Goal: Information Seeking & Learning: Learn about a topic

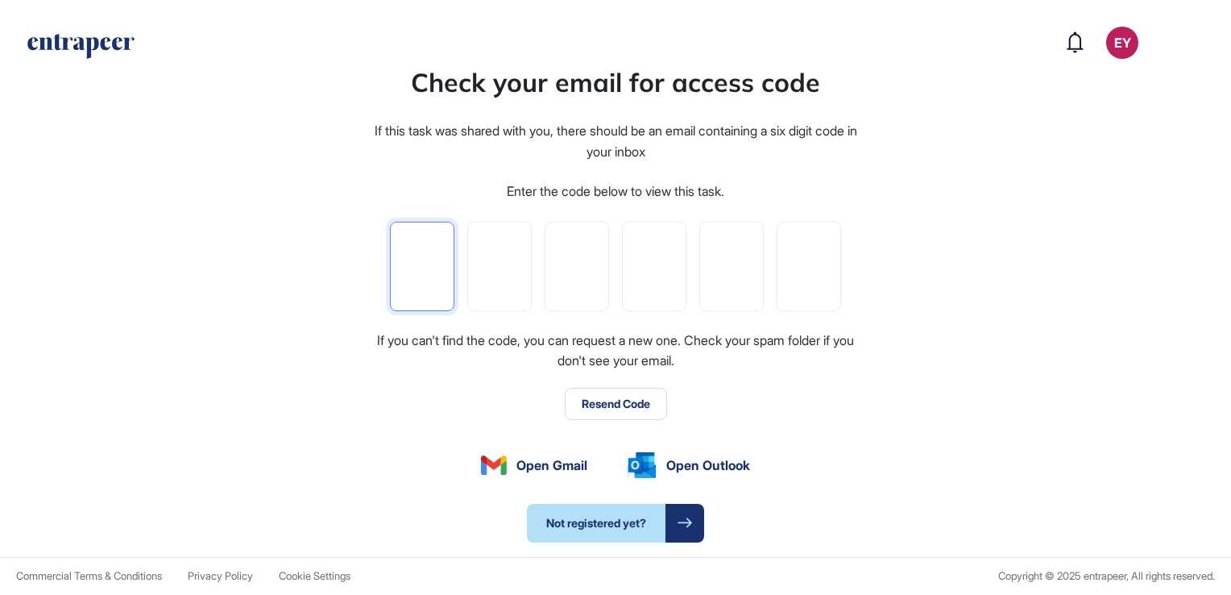
type input "*"
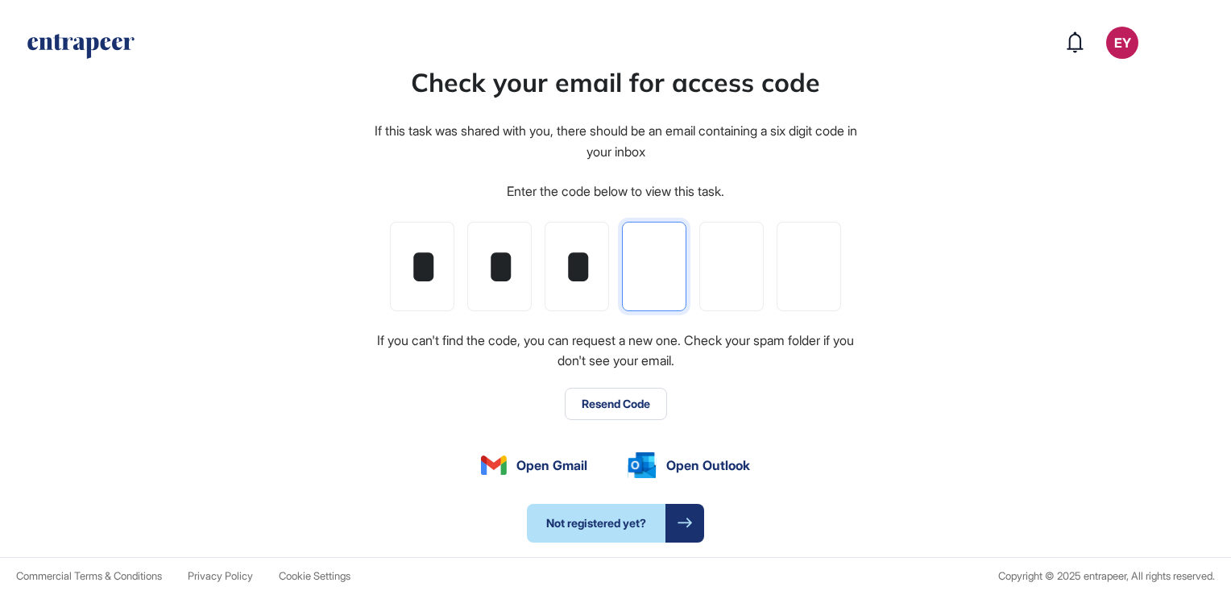
type input "*"
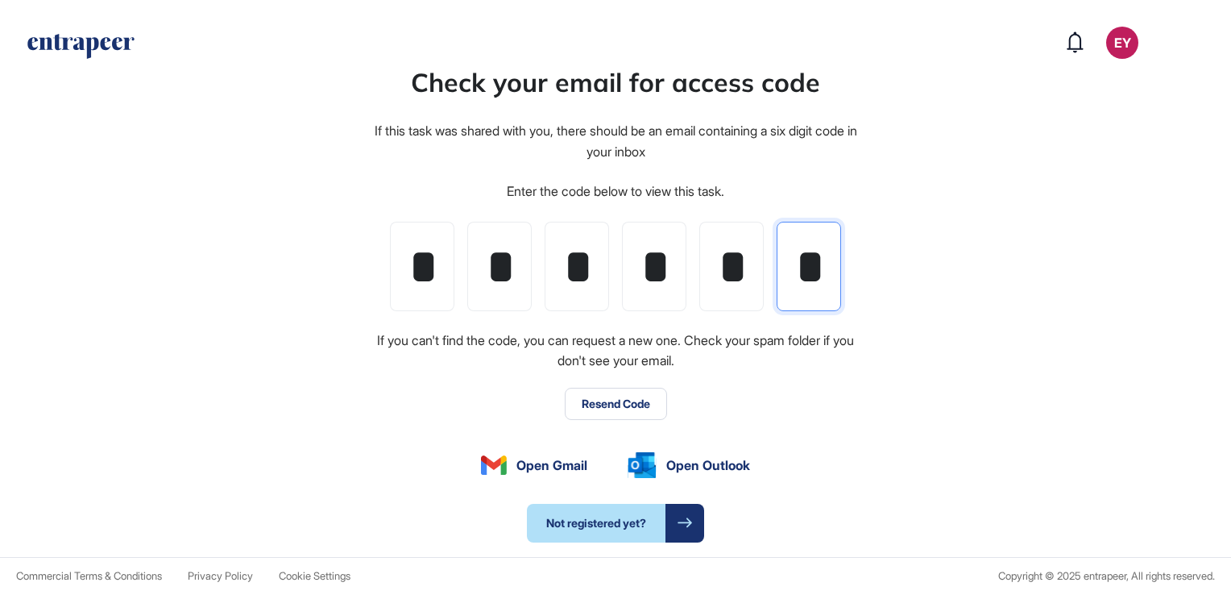
scroll to position [0, 2]
type input "*"
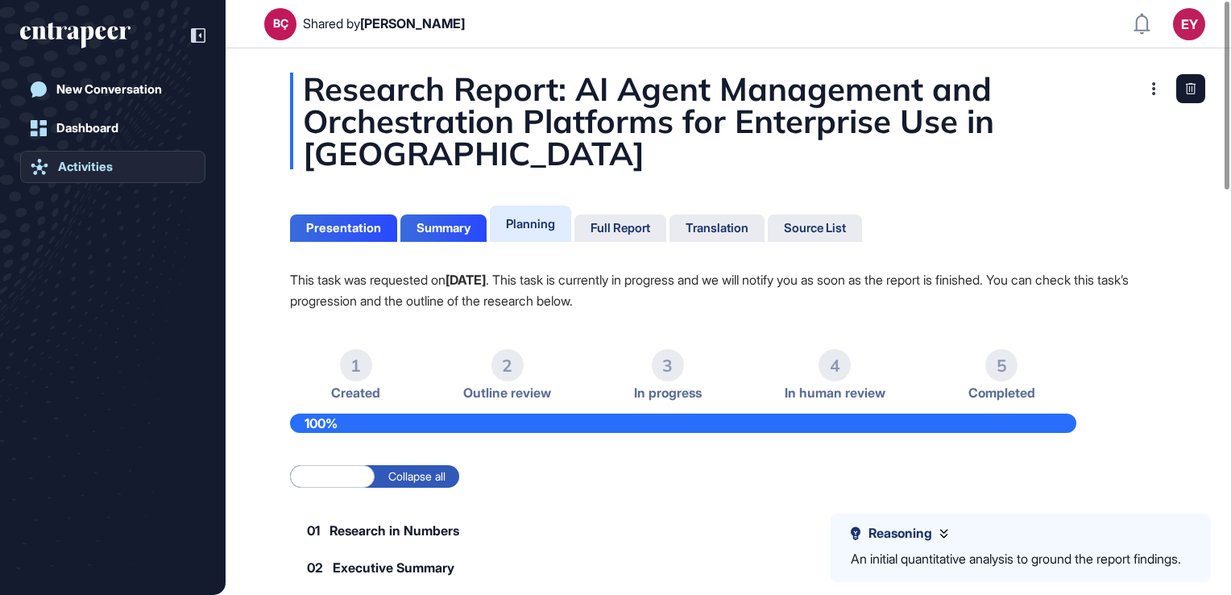
click at [72, 170] on div "Activities" at bounding box center [85, 167] width 55 height 15
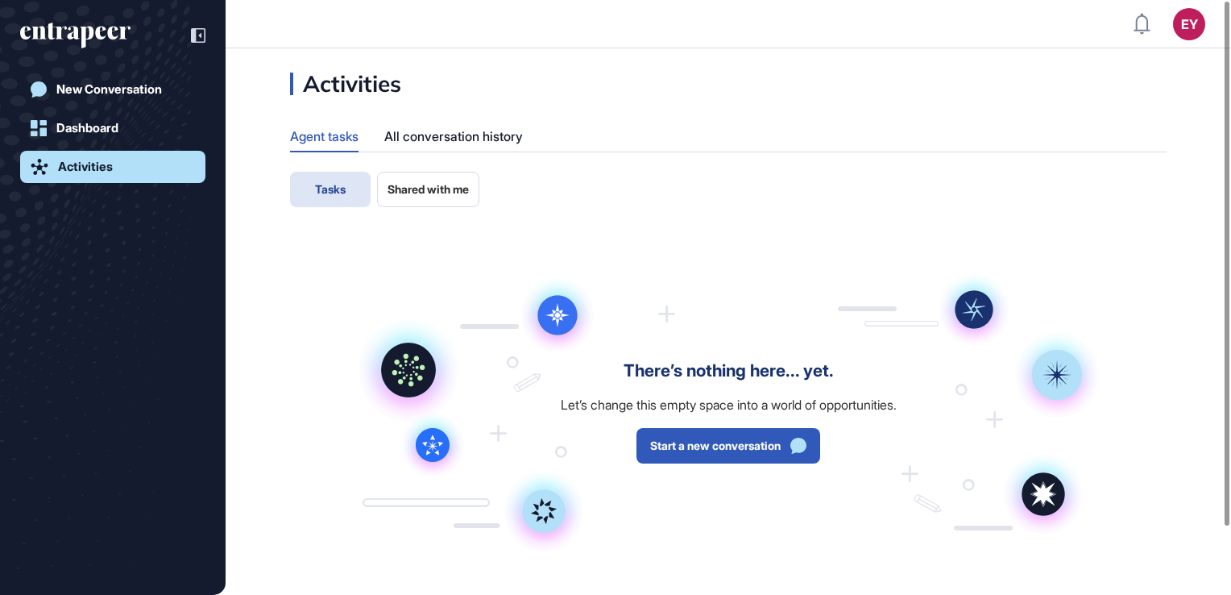
click at [442, 199] on button "Shared with me" at bounding box center [428, 189] width 102 height 35
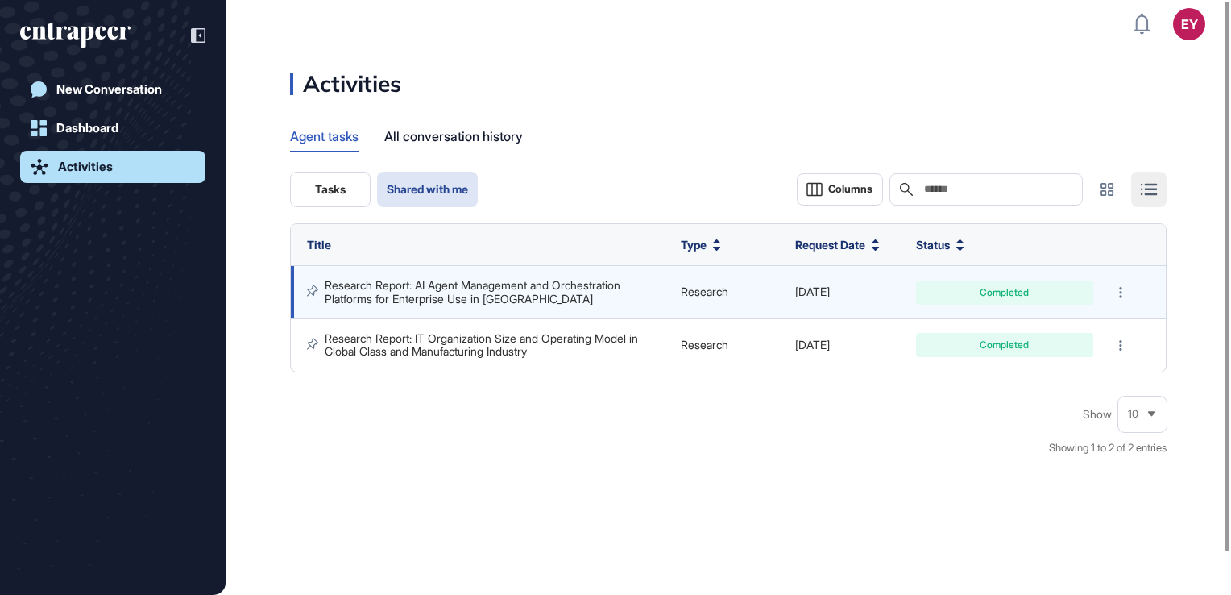
click at [589, 286] on link "Research Report: AI Agent Management and Orchestration Platforms for Enterprise…" at bounding box center [474, 291] width 299 height 27
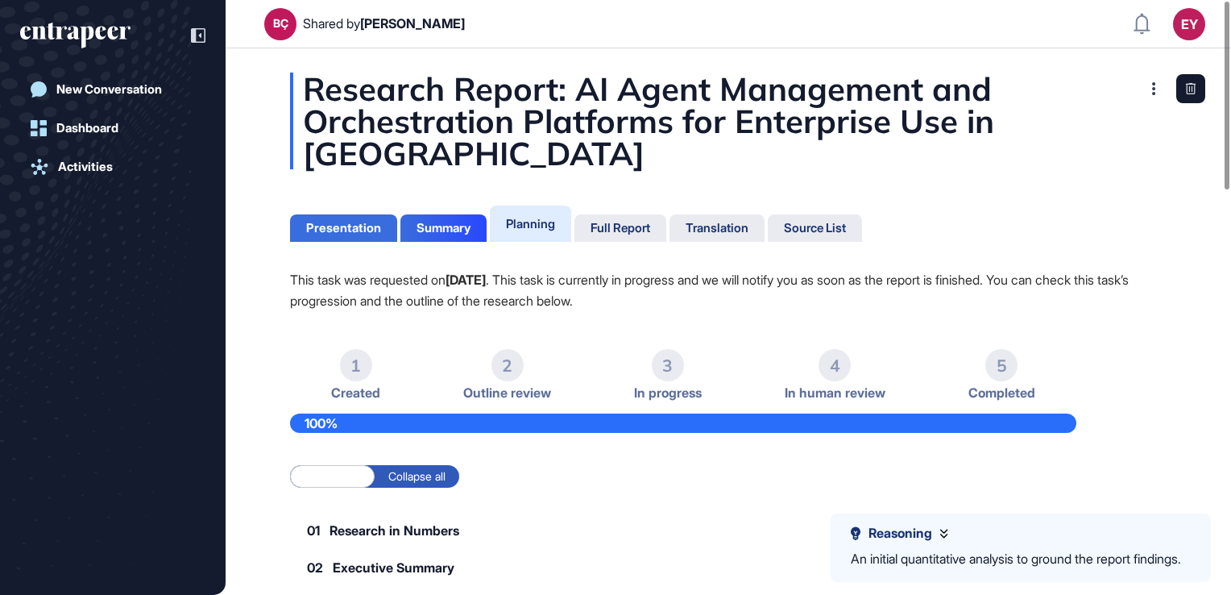
click at [321, 226] on div "Presentation" at bounding box center [343, 228] width 75 height 15
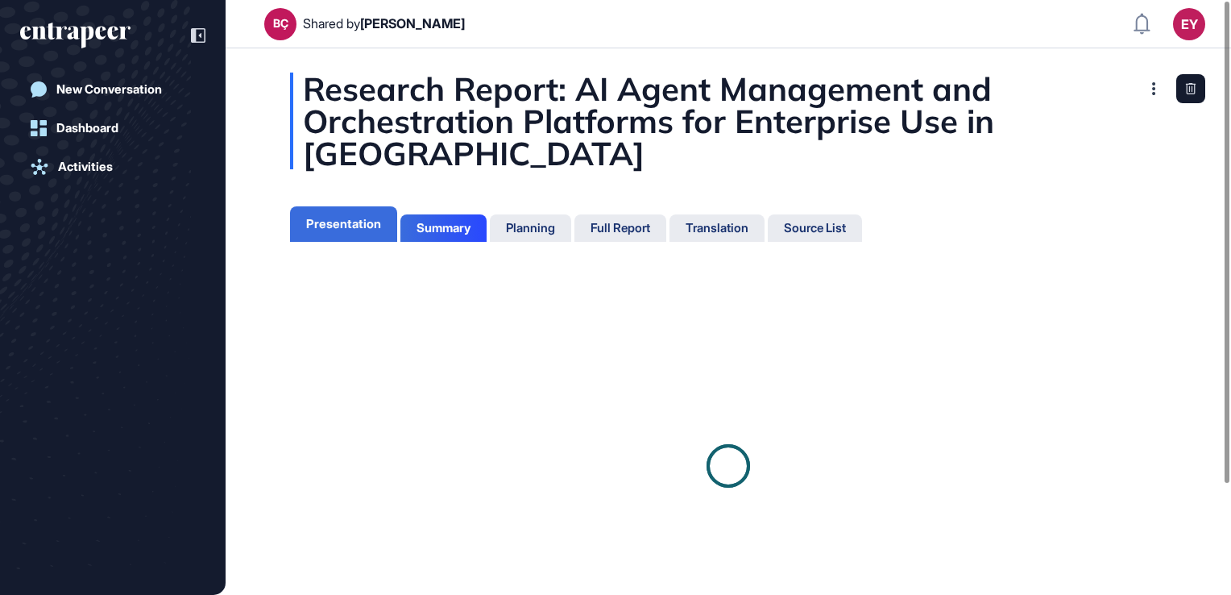
scroll to position [7, 0]
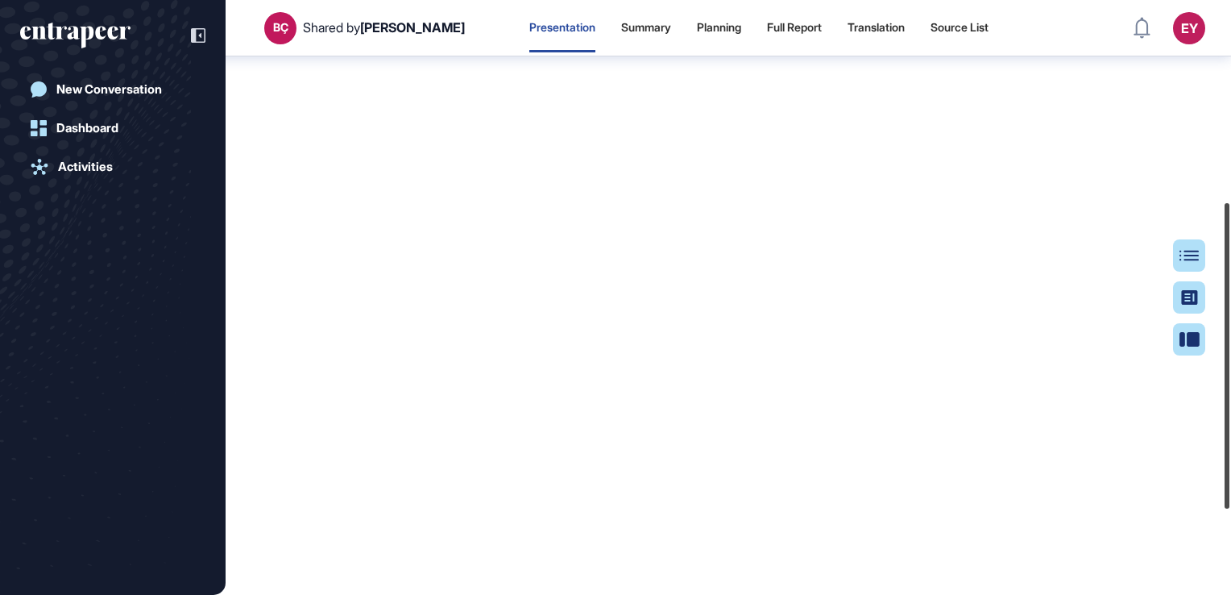
scroll to position [396, 0]
drag, startPoint x: 1229, startPoint y: 147, endPoint x: 1234, endPoint y: 351, distance: 203.9
click at [1230, 351] on html "BÇ Shared by [PERSON_NAME] Presentation Summary Planning Full Report Translatio…" at bounding box center [615, 297] width 1231 height 595
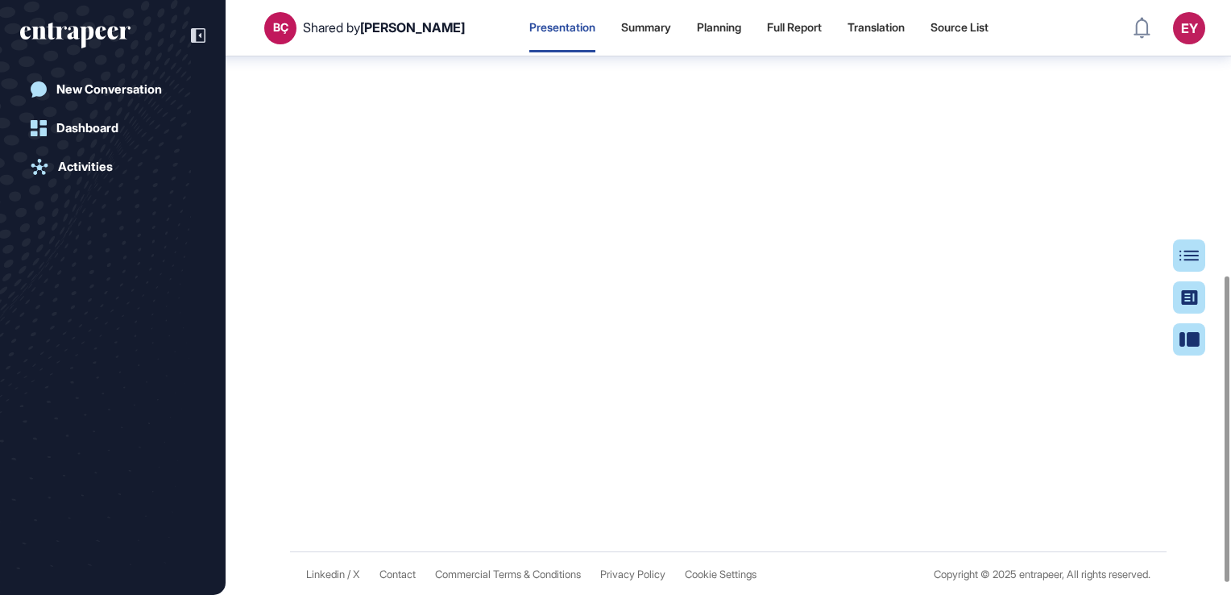
scroll to position [556, 0]
click at [621, 27] on div "Summary" at bounding box center [646, 28] width 50 height 14
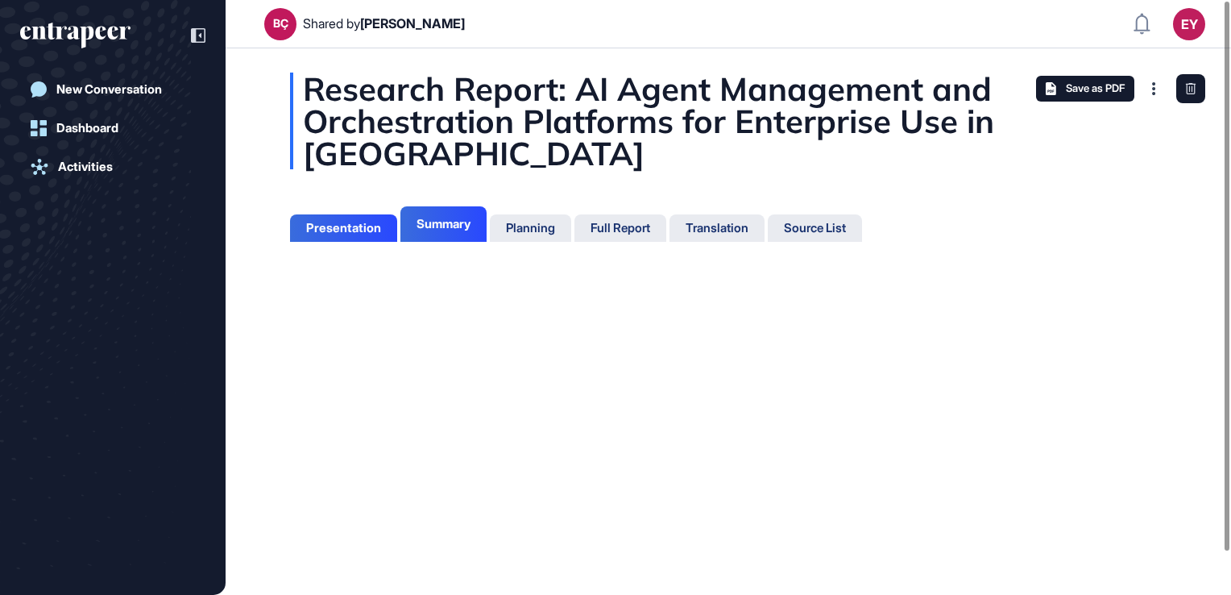
scroll to position [7, 0]
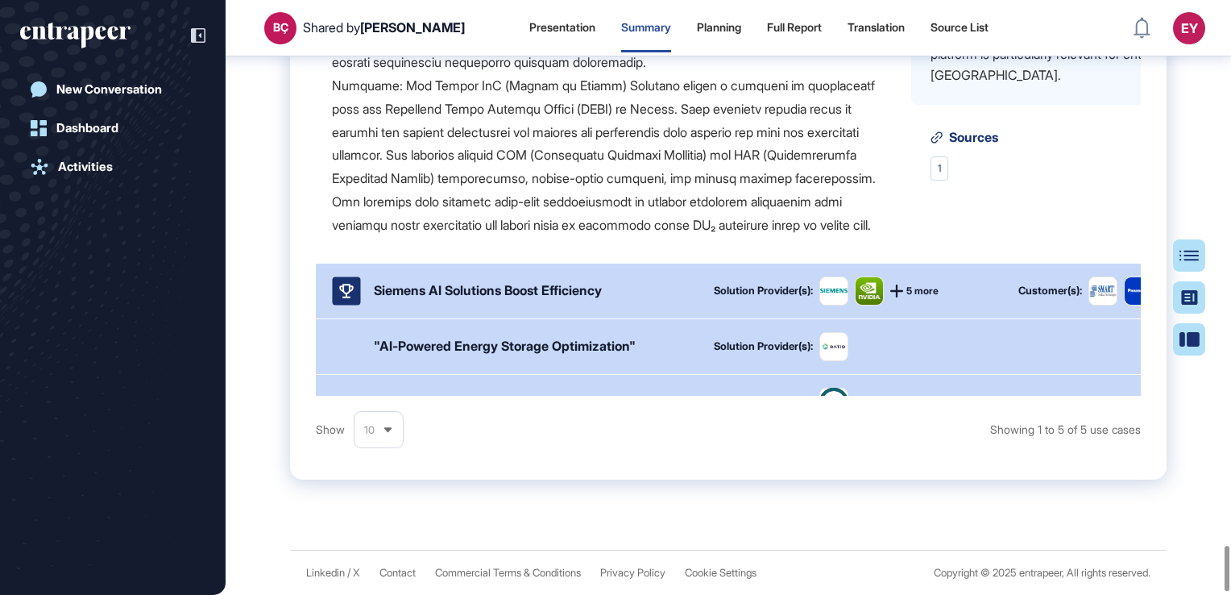
scroll to position [7164, 0]
